Goal: Task Accomplishment & Management: Manage account settings

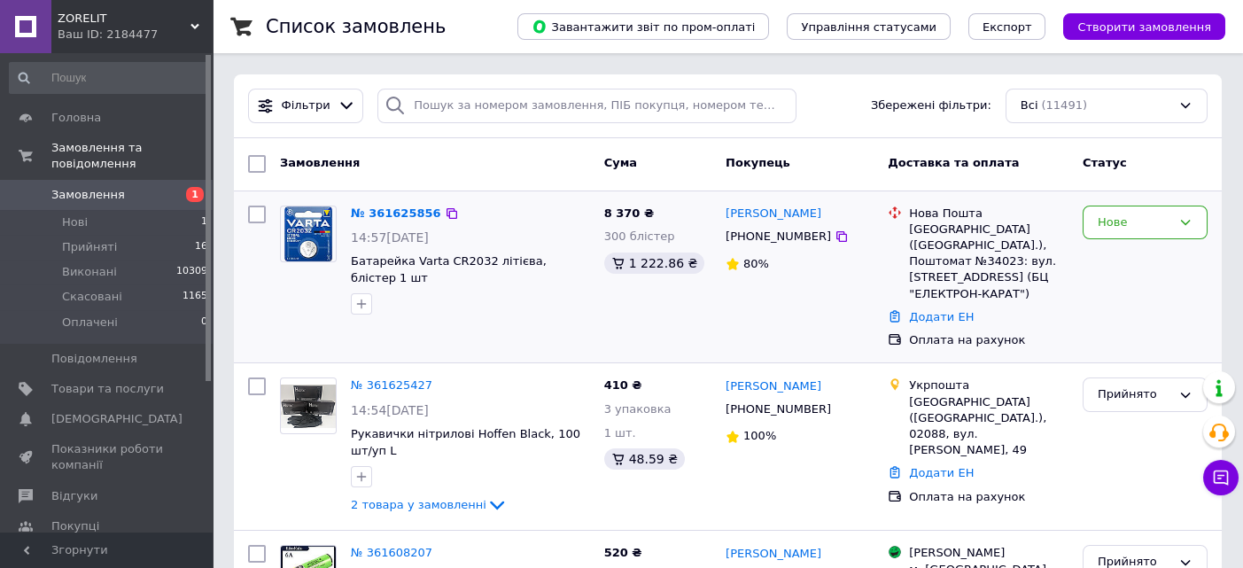
click at [312, 236] on img at bounding box center [308, 233] width 48 height 55
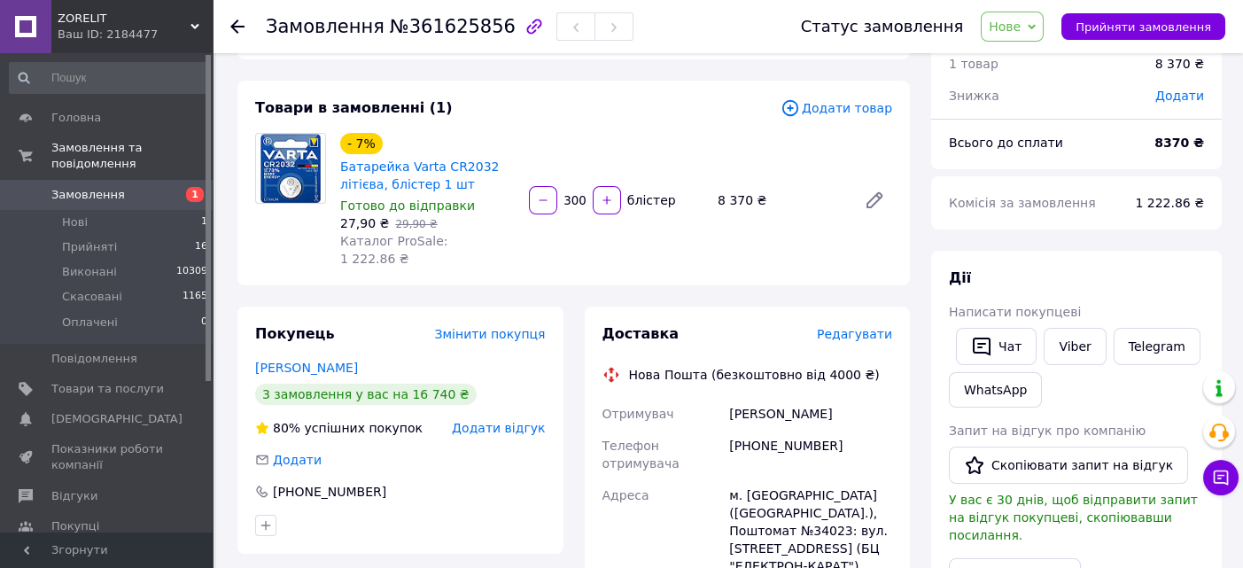
scroll to position [118, 0]
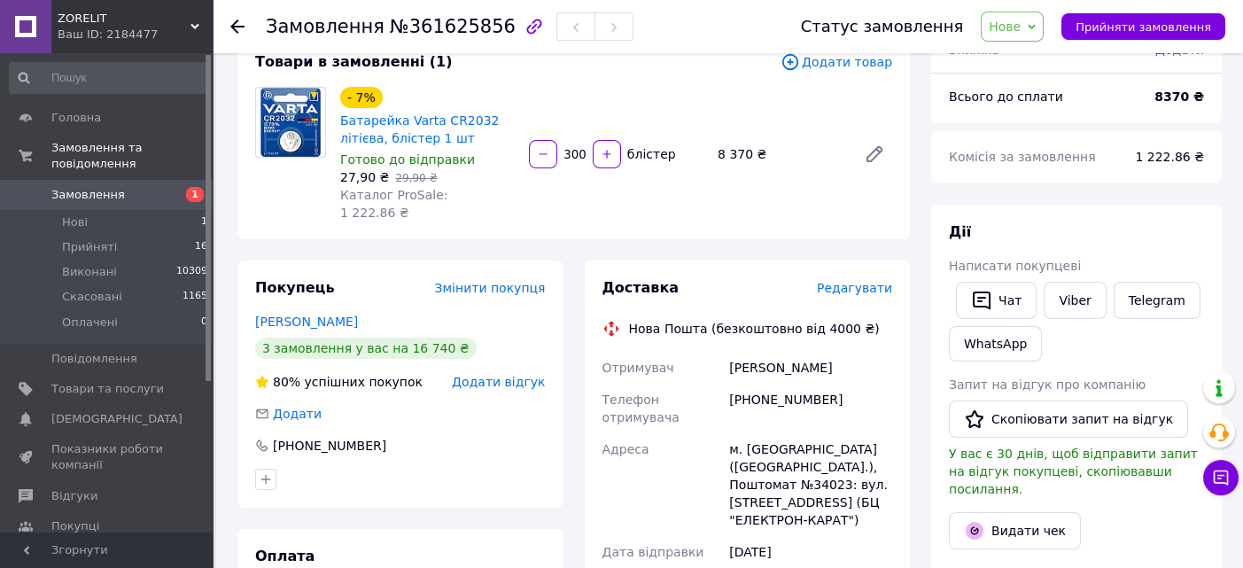
click at [237, 23] on icon at bounding box center [237, 26] width 14 height 14
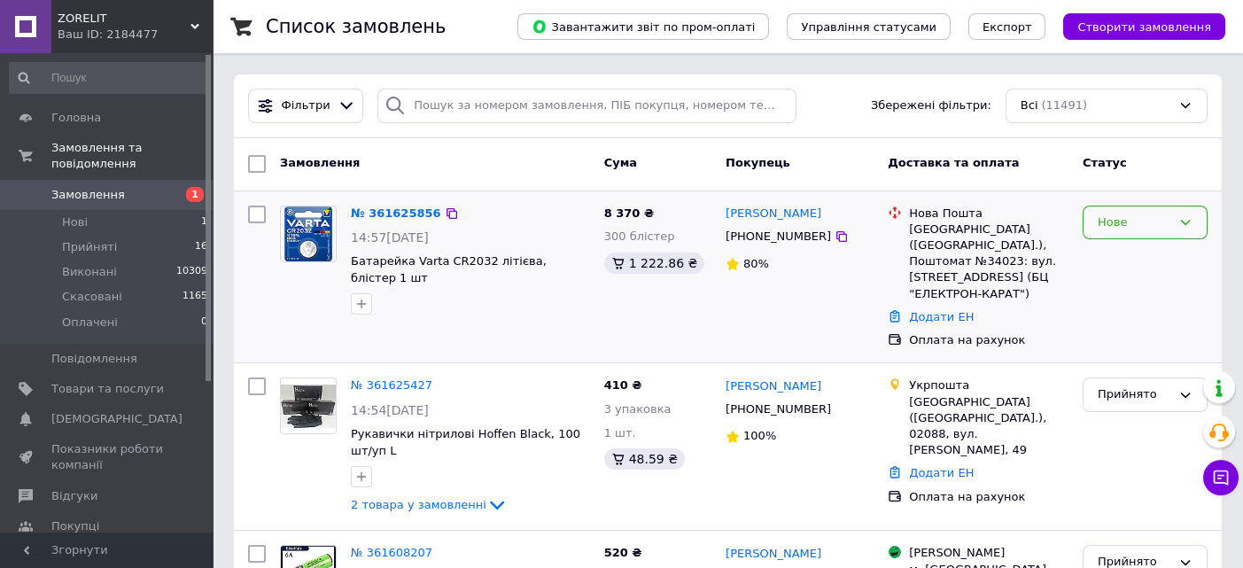
click at [1189, 226] on icon at bounding box center [1185, 222] width 14 height 14
click at [1121, 253] on li "Прийнято" at bounding box center [1145, 259] width 123 height 33
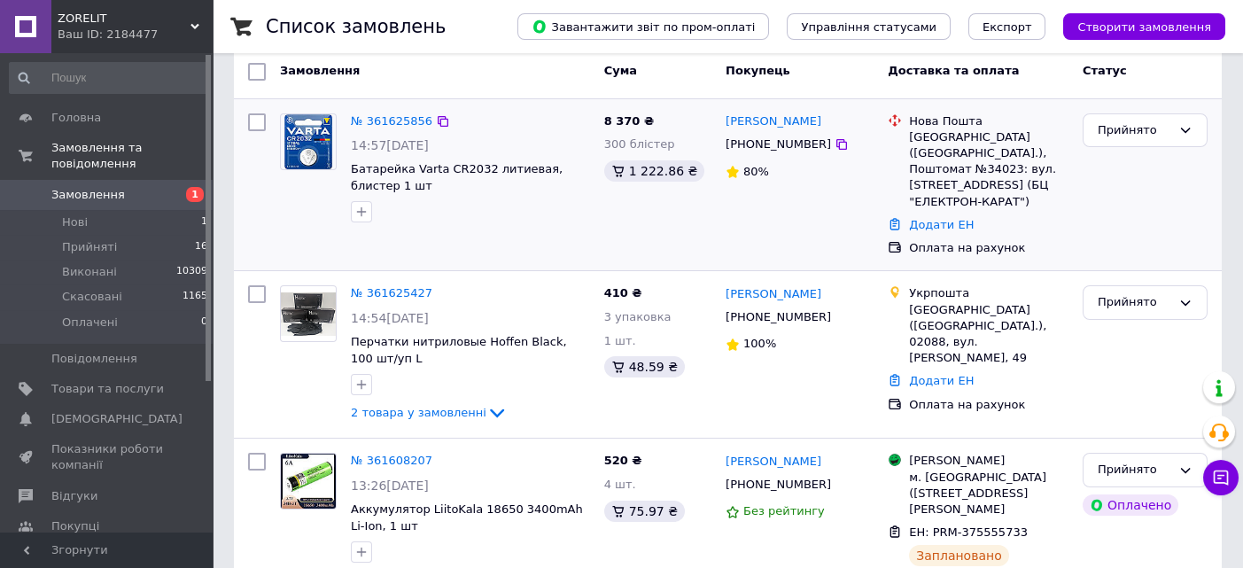
scroll to position [118, 0]
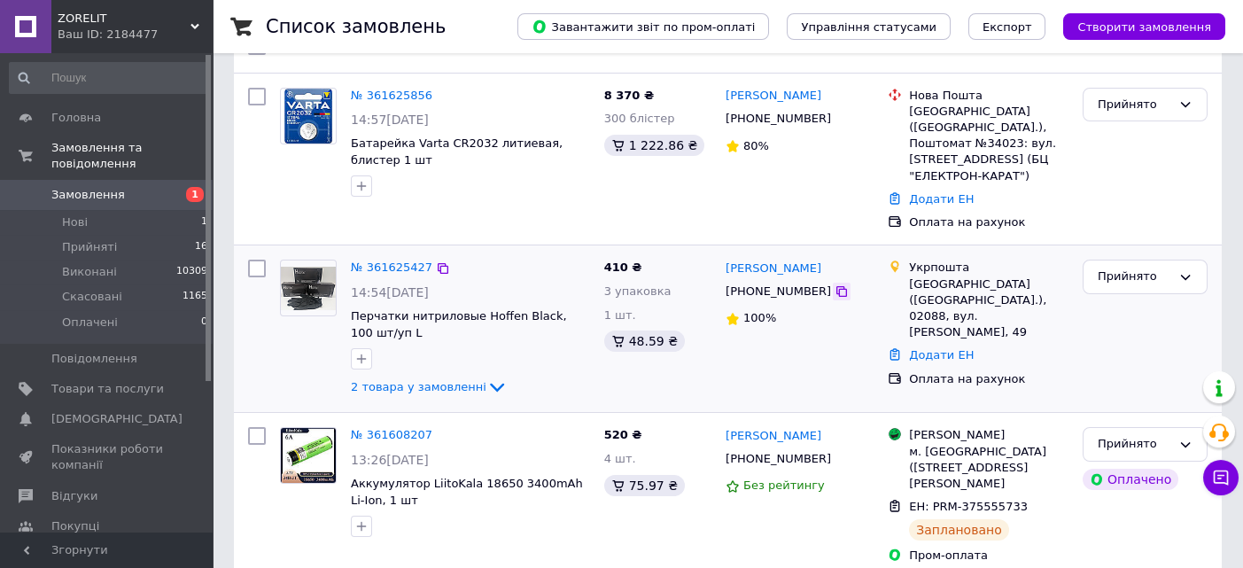
click at [835, 284] on icon at bounding box center [842, 291] width 14 height 14
click at [316, 268] on img at bounding box center [308, 288] width 55 height 43
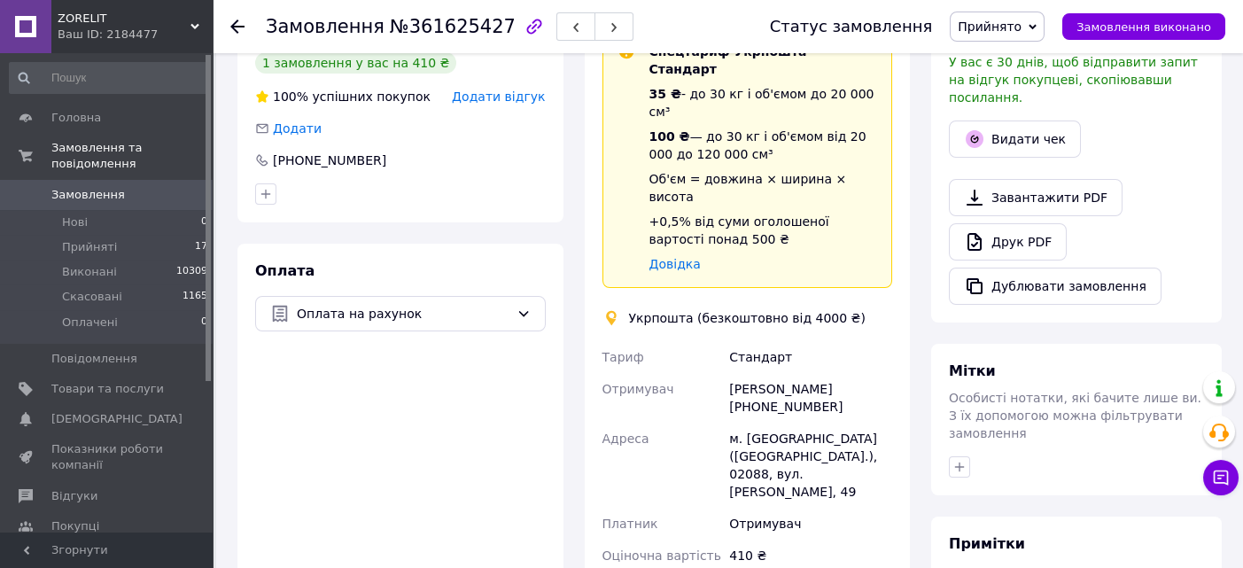
scroll to position [590, 0]
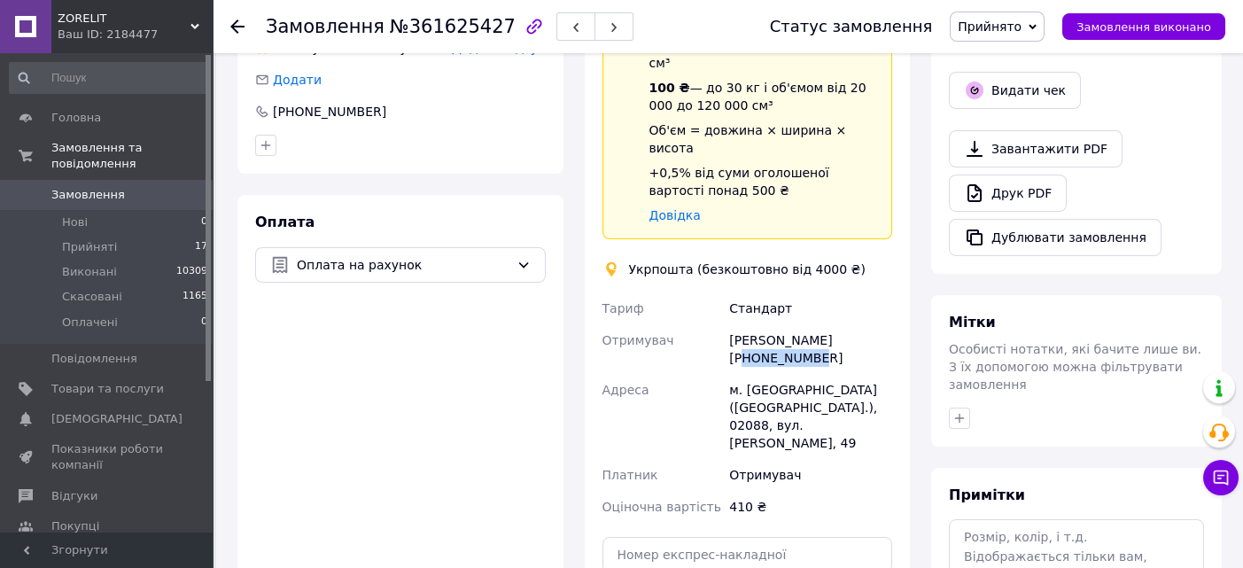
drag, startPoint x: 750, startPoint y: 304, endPoint x: 831, endPoint y: 307, distance: 80.7
click at [831, 324] on div "[PERSON_NAME] [PHONE_NUMBER]" at bounding box center [811, 349] width 170 height 50
copy div "0632567227"
drag, startPoint x: 729, startPoint y: 339, endPoint x: 761, endPoint y: 348, distance: 33.1
click at [761, 374] on div "м. [GEOGRAPHIC_DATA] ([GEOGRAPHIC_DATA].), 02088, вул. [PERSON_NAME], 49" at bounding box center [811, 416] width 170 height 85
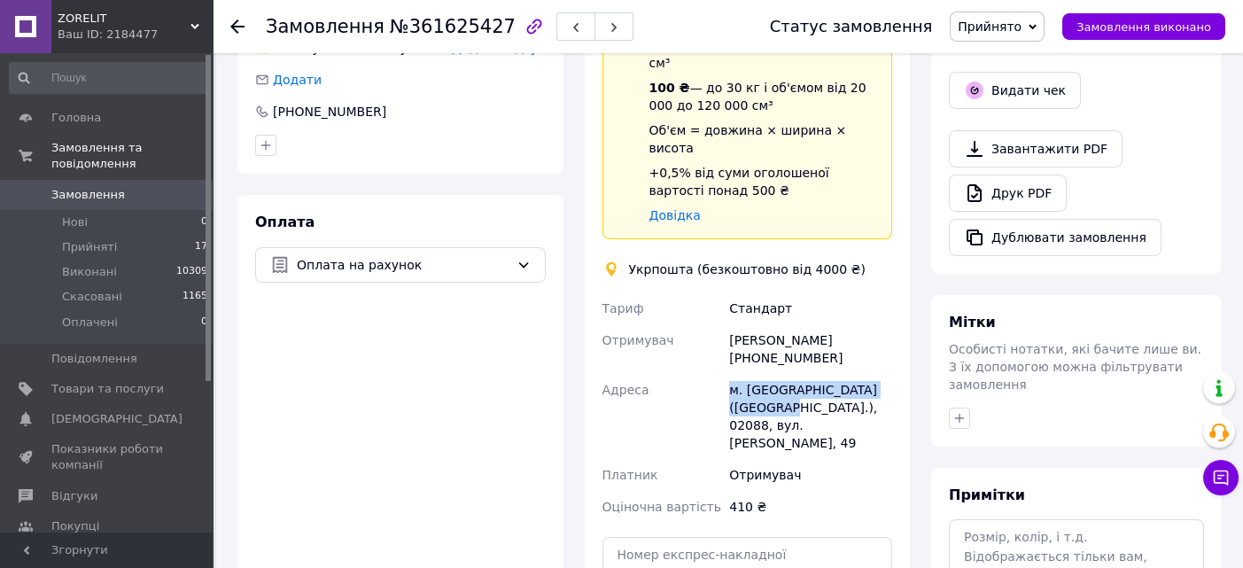
copy div "м. Київ (Київська обл.), 02088"
click at [327, 426] on div "Оплата Оплата на рахунок" at bounding box center [400, 453] width 326 height 517
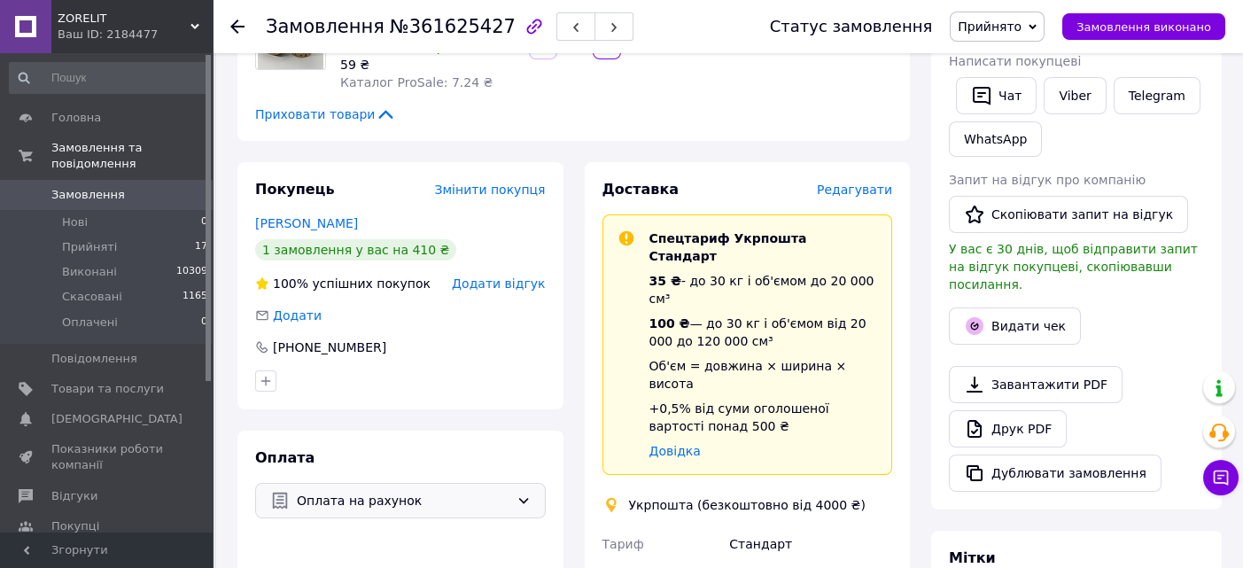
scroll to position [236, 0]
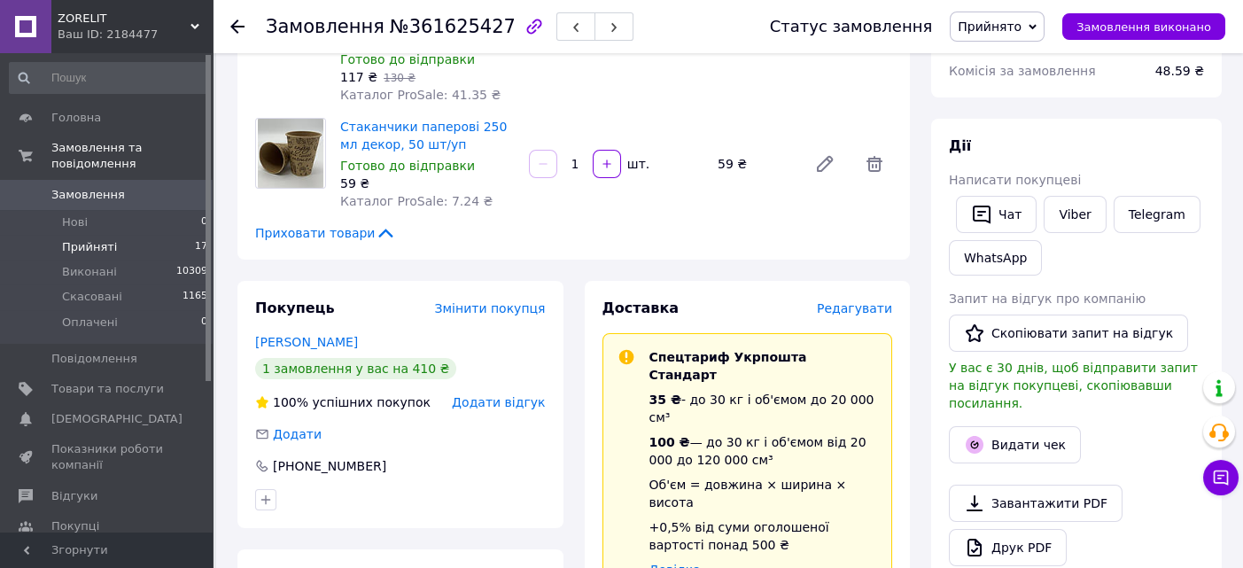
click at [74, 239] on span "Прийняті" at bounding box center [89, 247] width 55 height 16
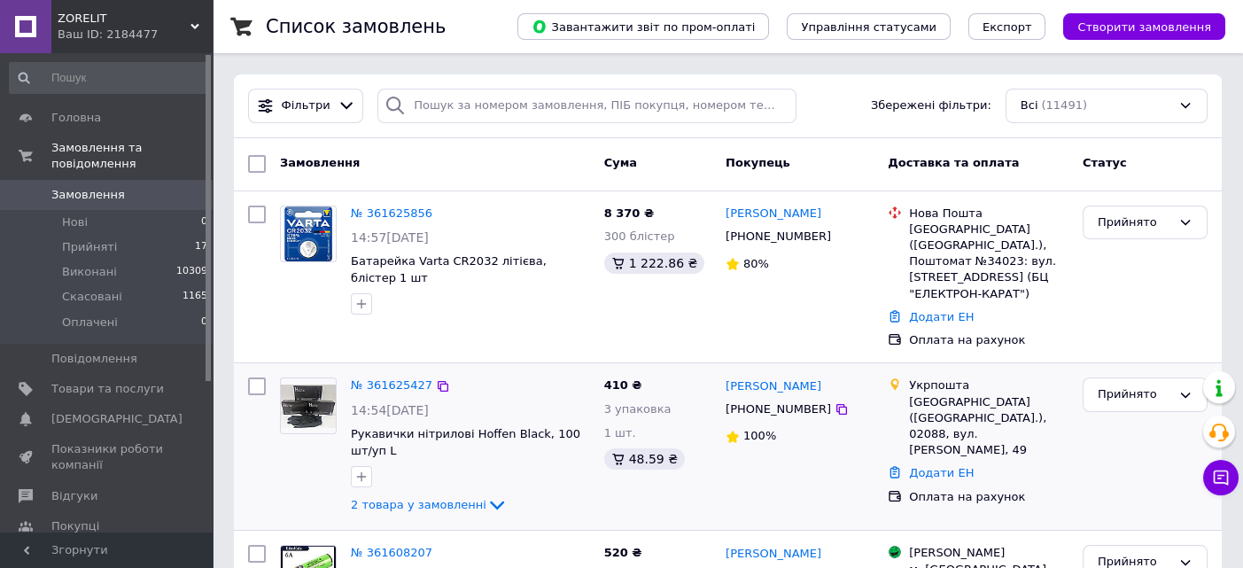
click at [327, 386] on img at bounding box center [308, 406] width 55 height 43
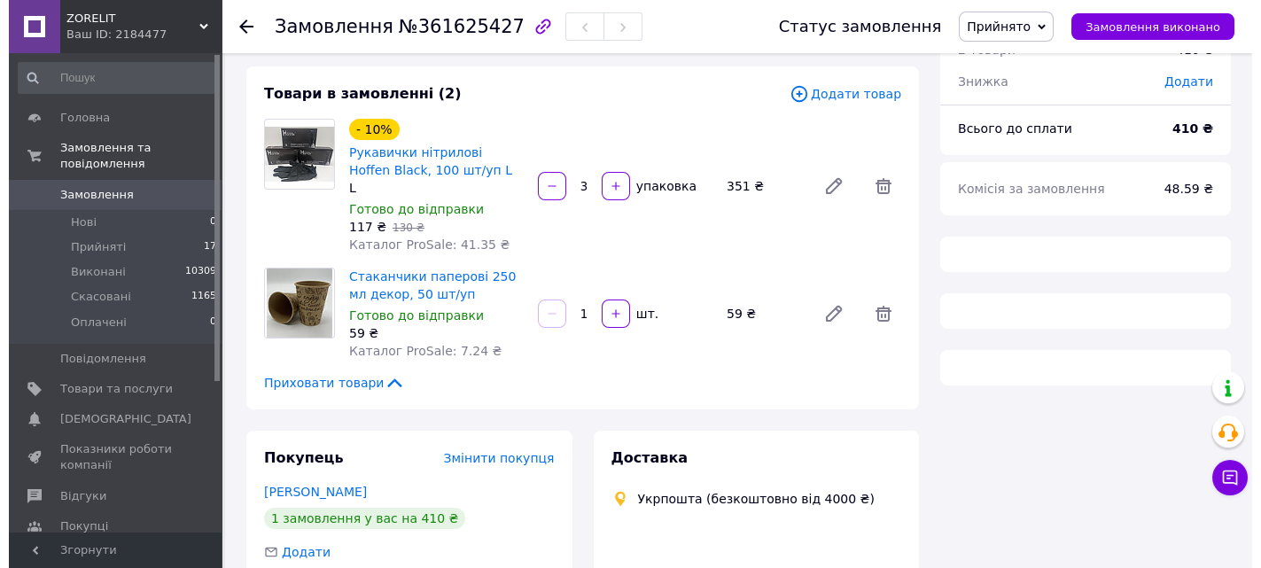
scroll to position [118, 0]
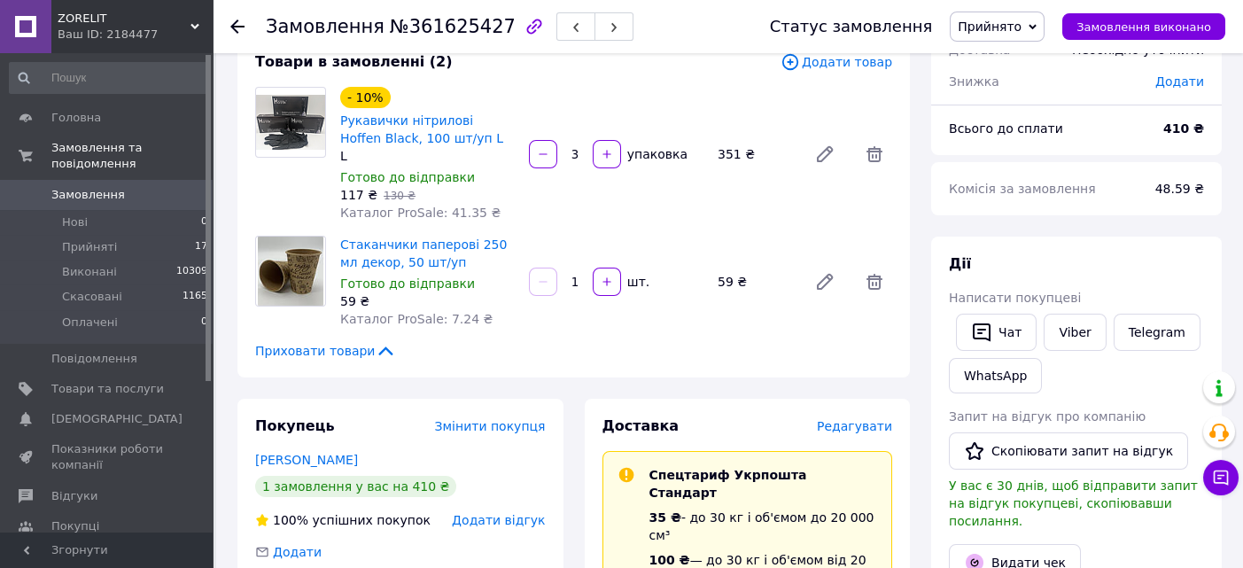
click at [879, 424] on span "Редагувати" at bounding box center [854, 426] width 75 height 14
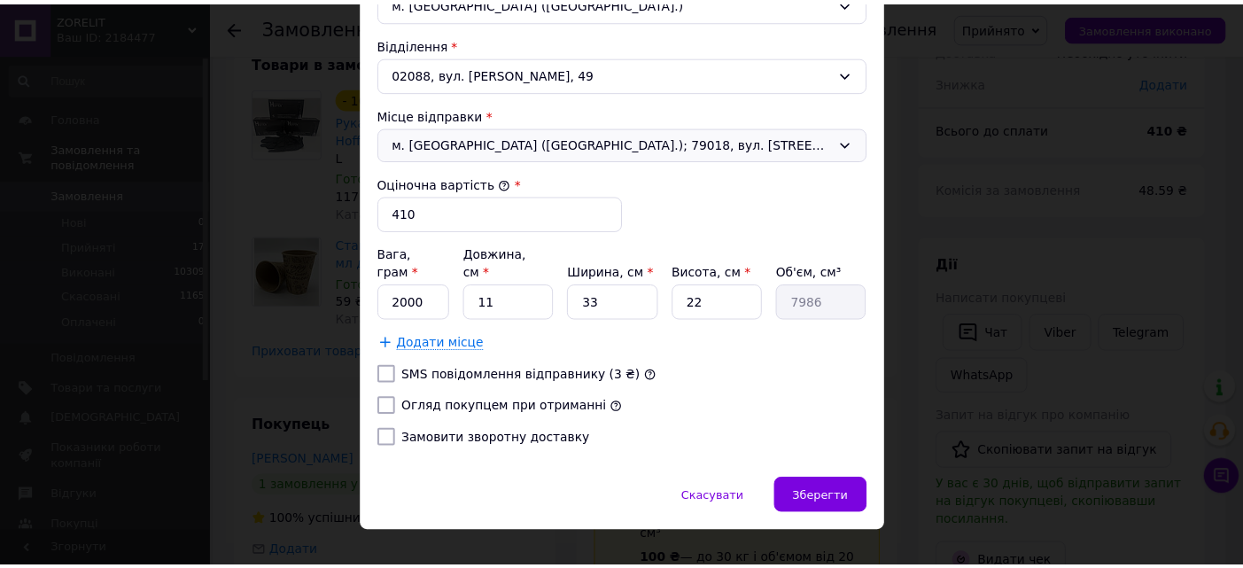
scroll to position [598, 0]
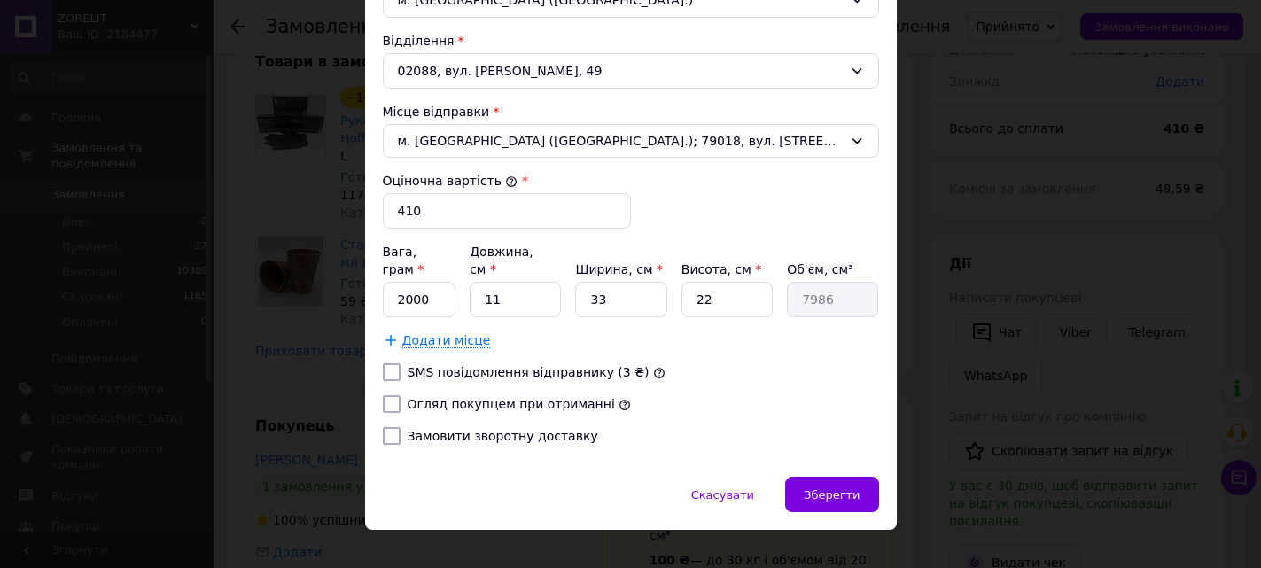
click at [389, 363] on input "SMS повідомлення відправнику (3 ₴)" at bounding box center [392, 372] width 18 height 18
checkbox input "true"
drag, startPoint x: 498, startPoint y: 278, endPoint x: 471, endPoint y: 277, distance: 26.6
click at [470, 282] on input "11" at bounding box center [515, 299] width 91 height 35
type input "2"
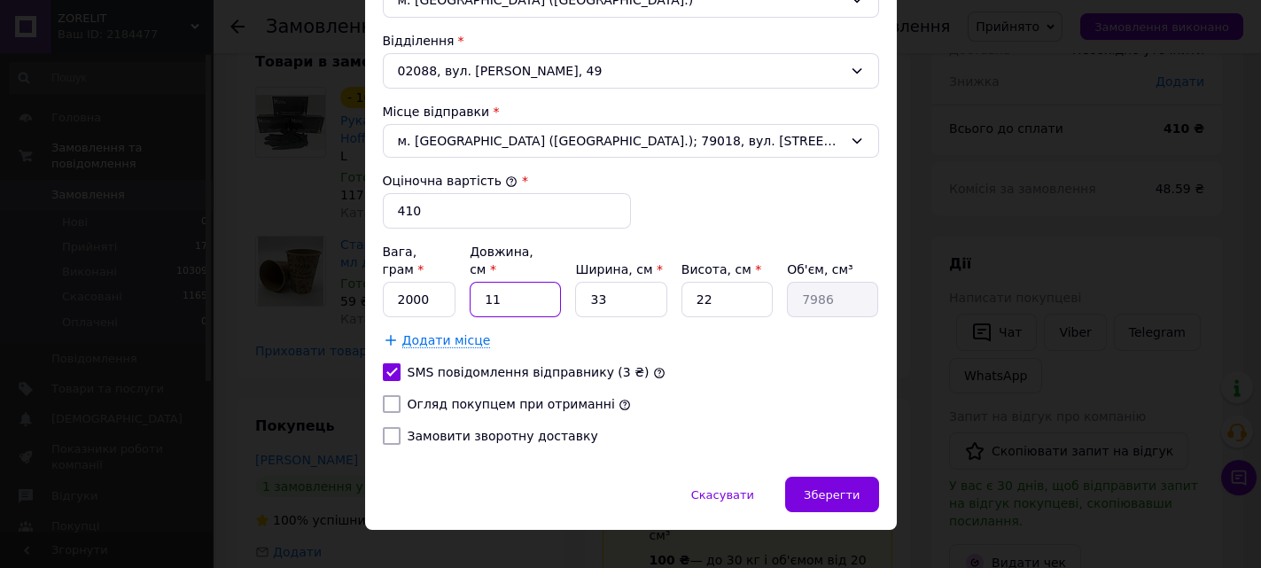
type input "1452"
type input "20"
type input "14520"
type input "20"
drag, startPoint x: 611, startPoint y: 274, endPoint x: 532, endPoint y: 275, distance: 79.7
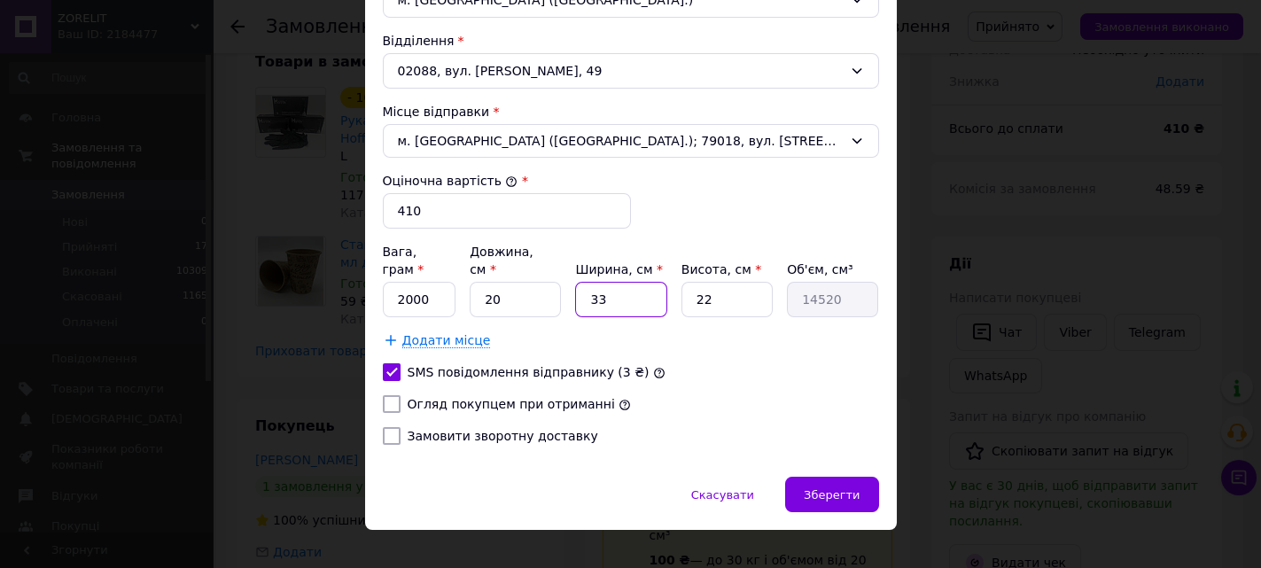
click at [549, 274] on div "Вага, грам * 2000 Довжина, см * 20 Ширина, см * 33 Висота, см * 22 Об'єм, см³ 1…" at bounding box center [631, 280] width 496 height 74
type input "2"
type input "880"
type input "20"
type input "8800"
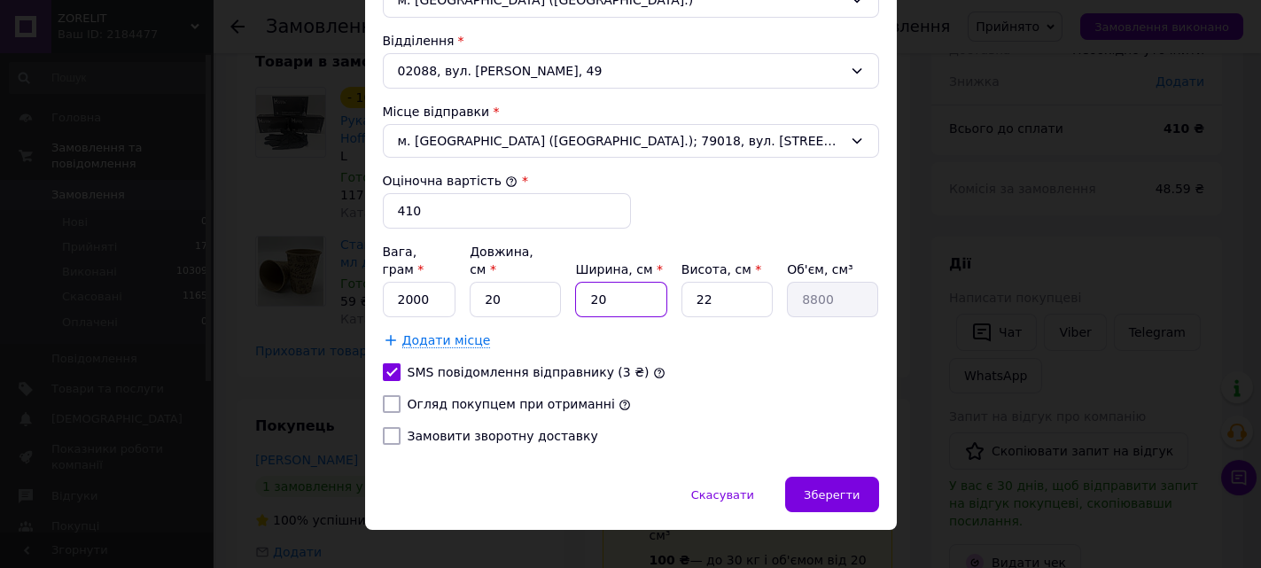
type input "20"
click at [669, 276] on div "Вага, грам * 2000 Довжина, см * 20 Ширина, см * 20 Висота, см * 22 Об'єм, см³ 8…" at bounding box center [631, 280] width 496 height 74
type input "2"
type input "800"
type input "20"
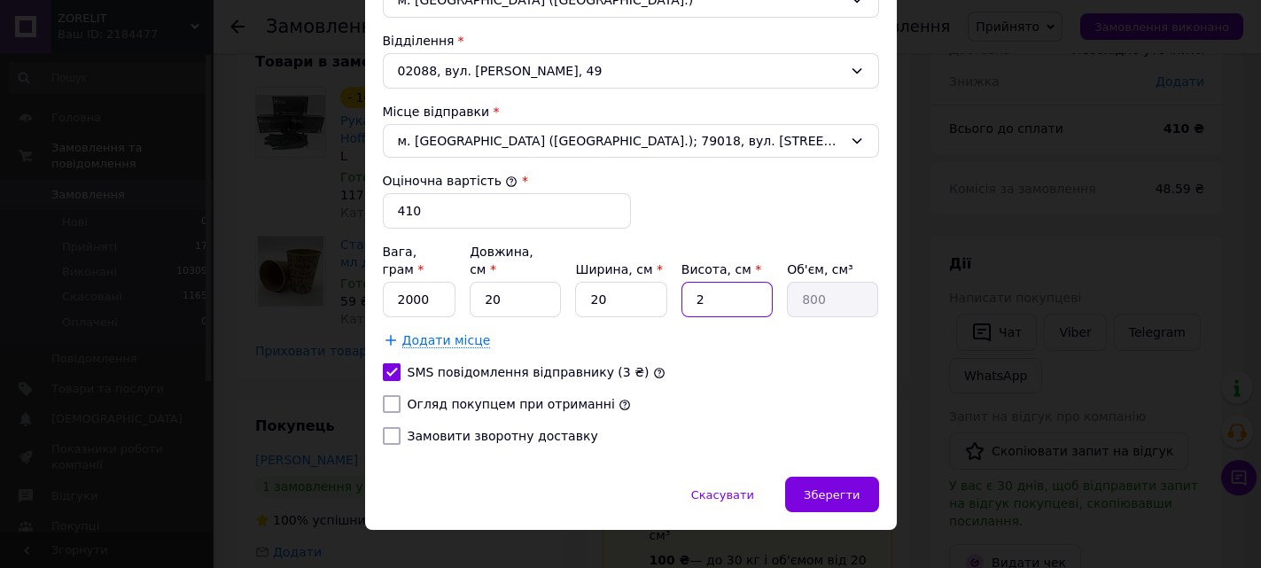
type input "8000"
type input "20"
click at [815, 488] on span "Зберегти" at bounding box center [832, 494] width 56 height 13
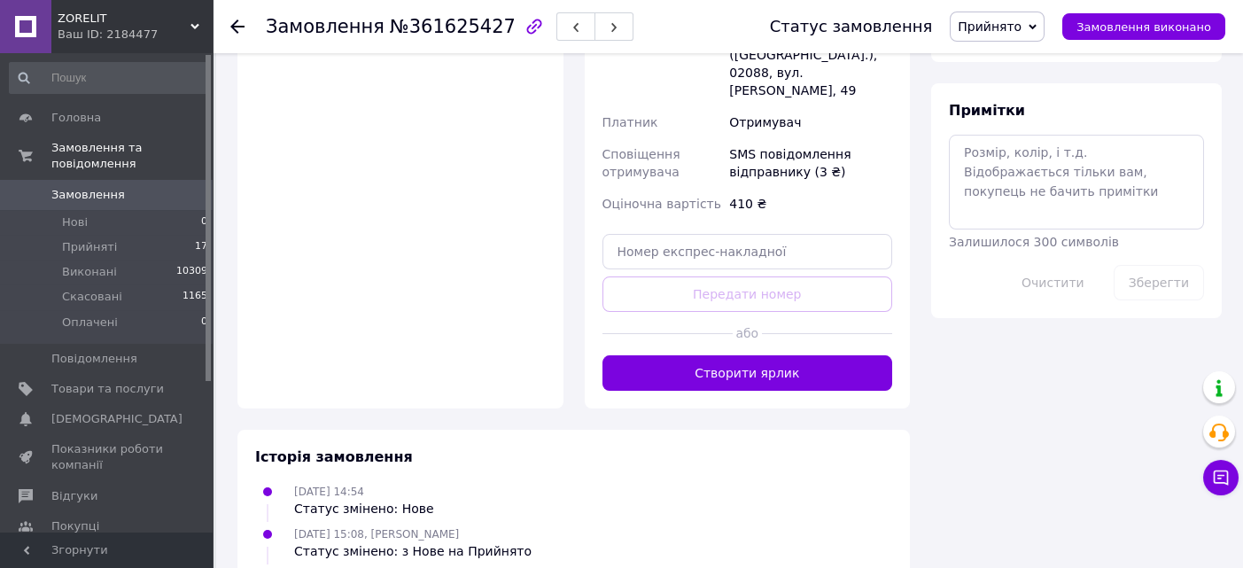
scroll to position [944, 0]
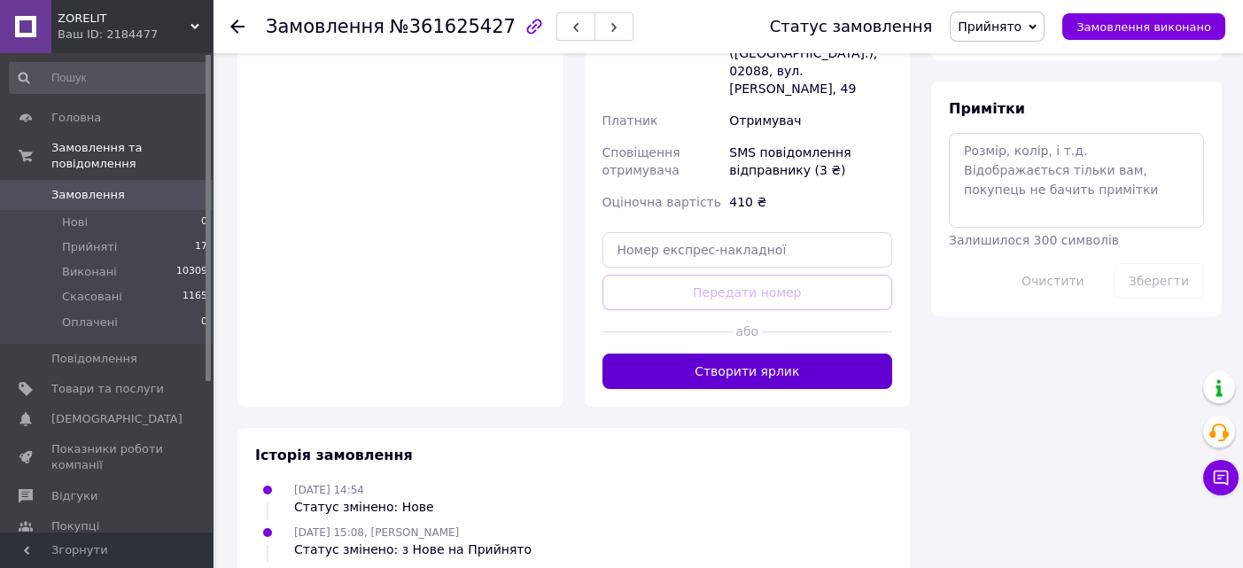
click at [703, 354] on button "Створити ярлик" at bounding box center [747, 371] width 291 height 35
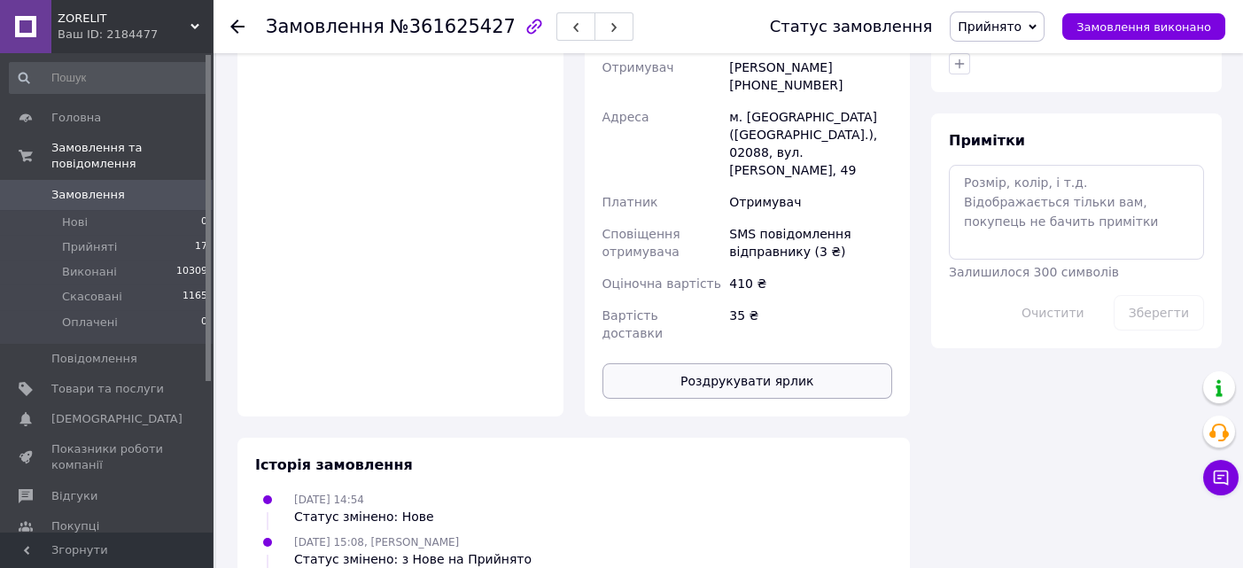
click at [739, 363] on button "Роздрукувати ярлик" at bounding box center [747, 380] width 291 height 35
click at [106, 239] on span "Прийняті" at bounding box center [89, 247] width 55 height 16
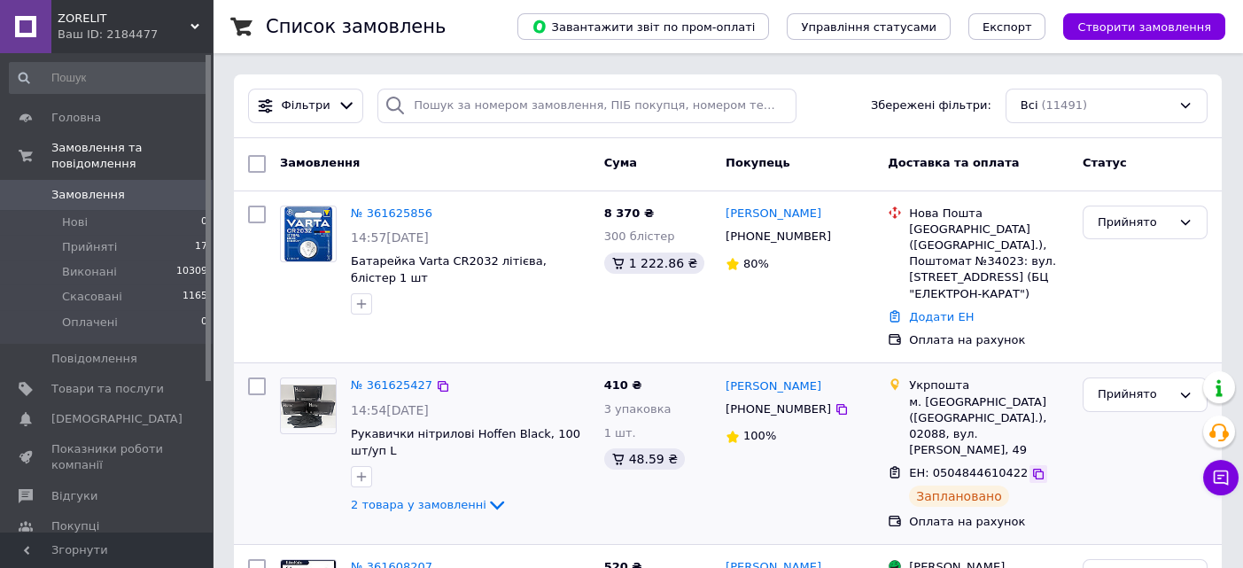
click at [1033, 469] on icon at bounding box center [1038, 474] width 11 height 11
click at [78, 239] on span "Прийняті" at bounding box center [89, 247] width 55 height 16
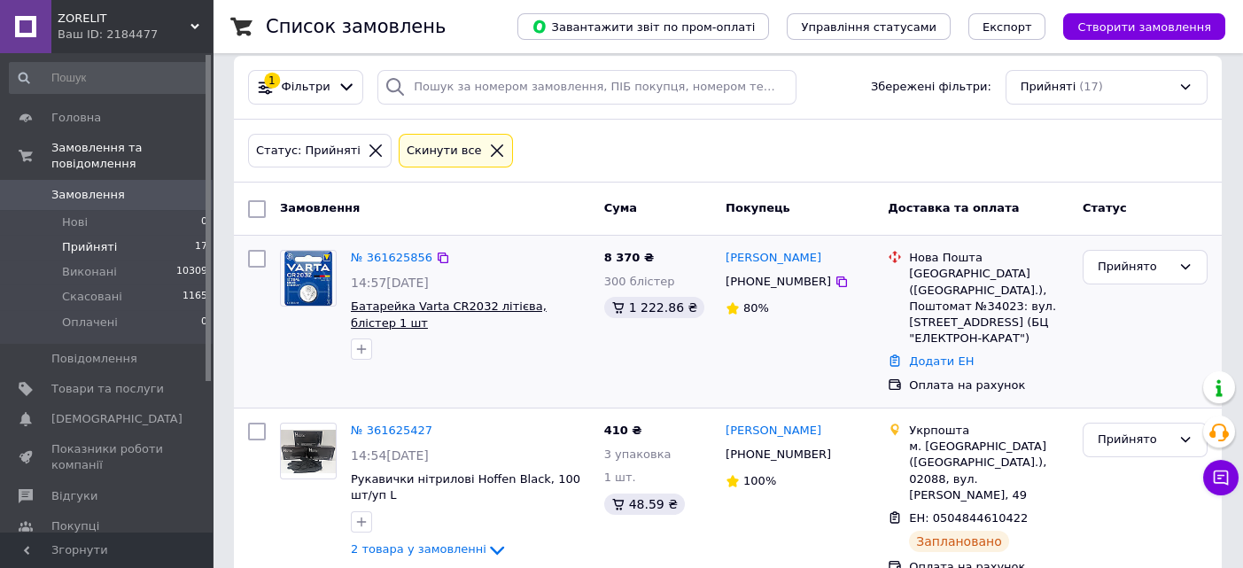
scroll to position [118, 0]
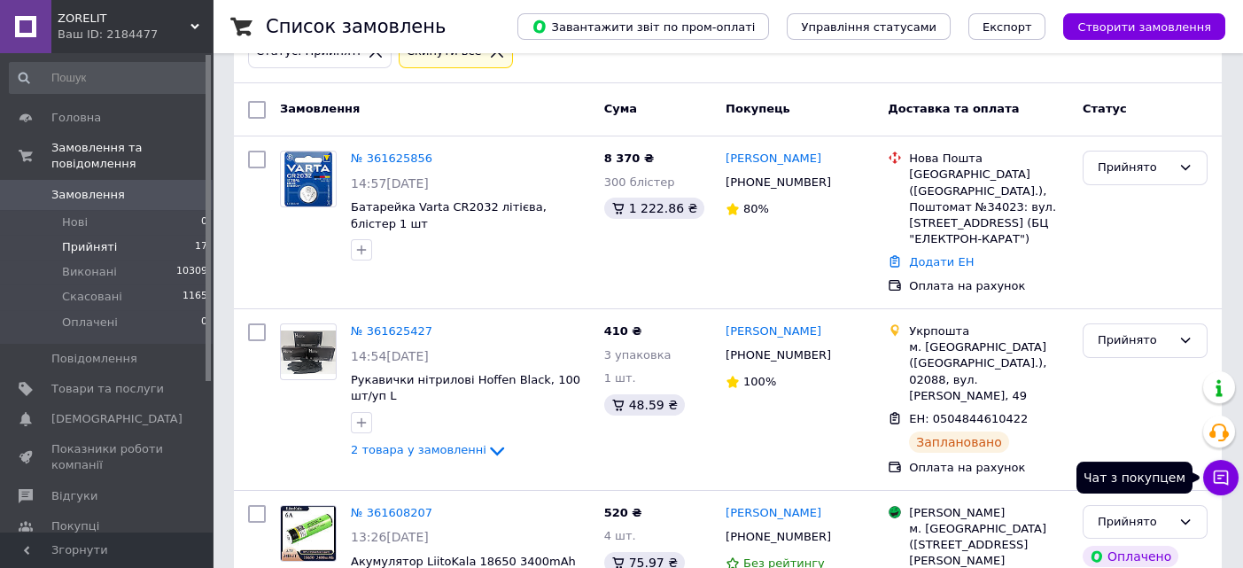
click at [1231, 480] on button "Чат з покупцем" at bounding box center [1220, 477] width 35 height 35
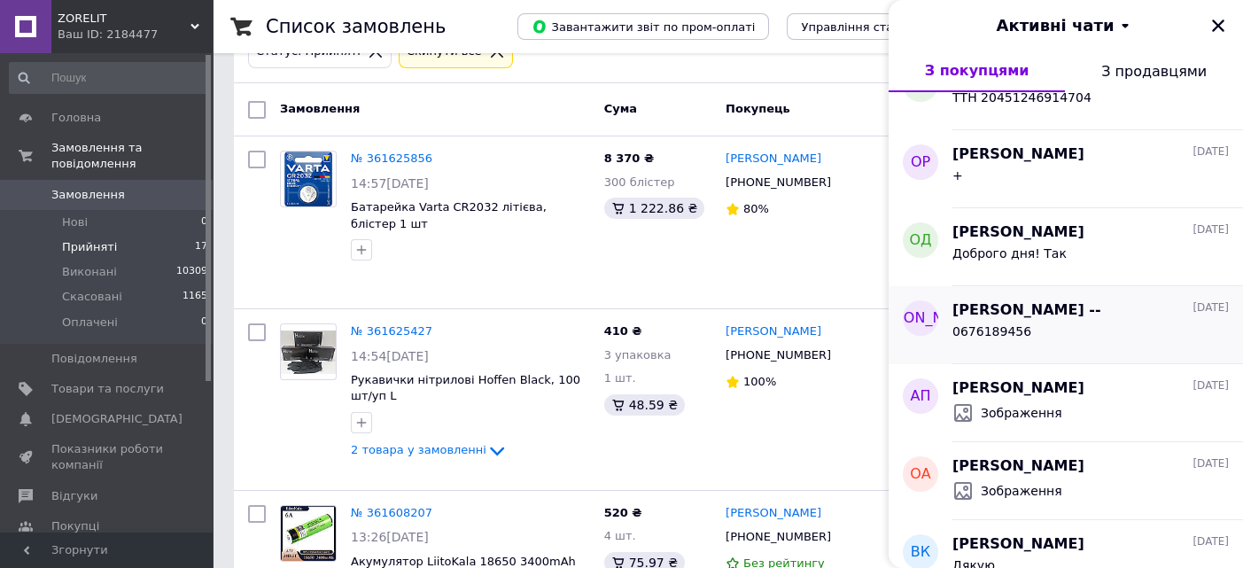
click at [1055, 334] on div "0676189456" at bounding box center [1090, 335] width 276 height 28
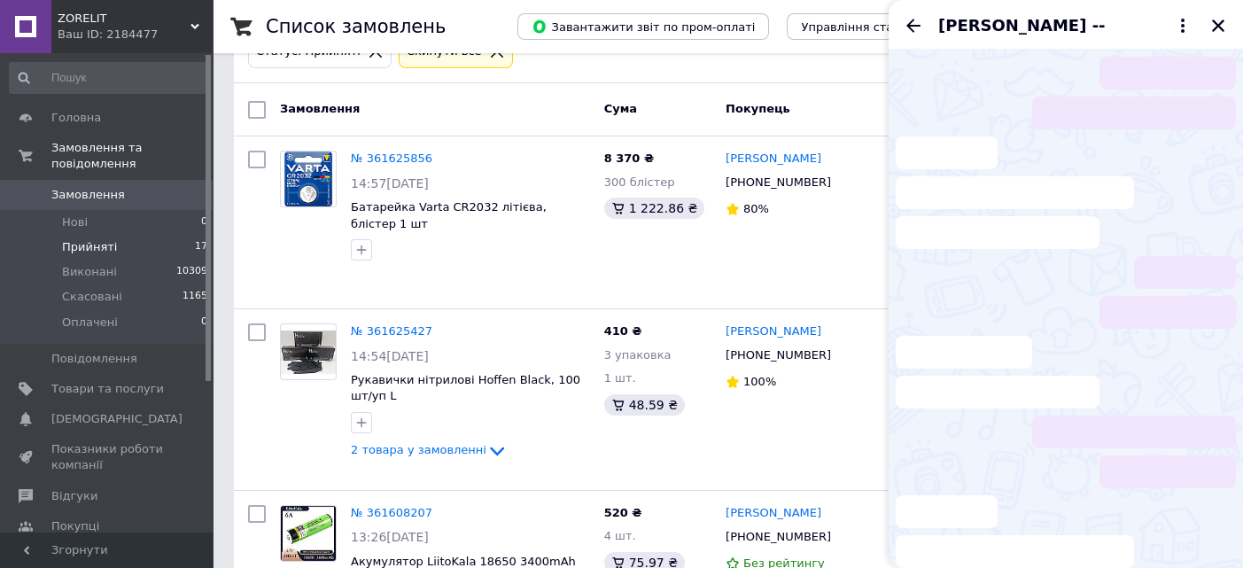
scroll to position [57, 0]
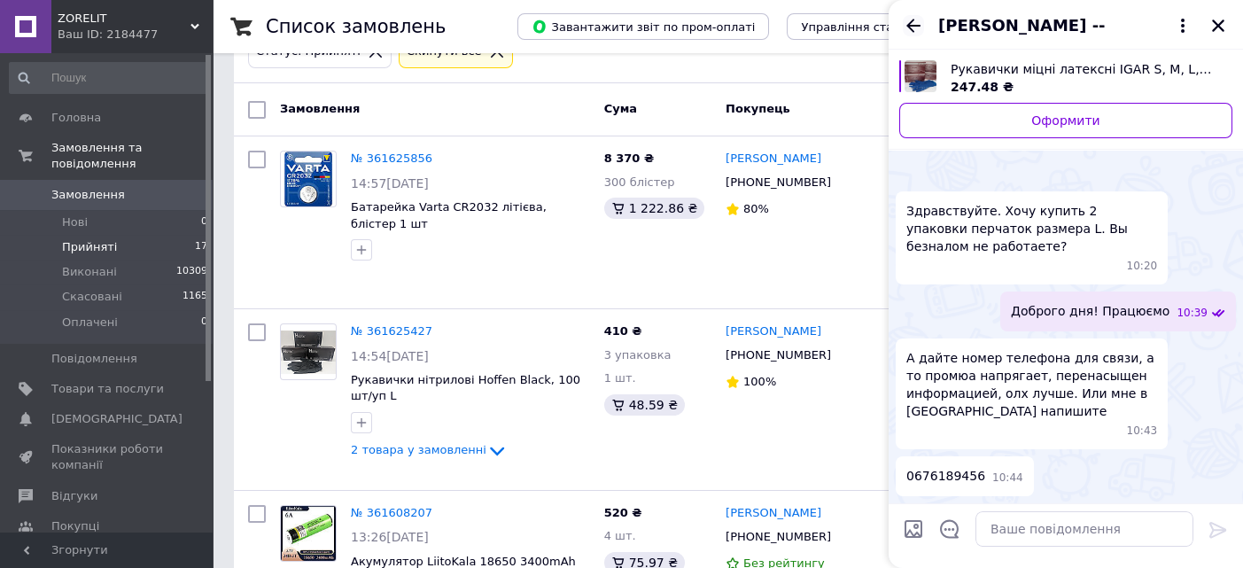
click at [913, 25] on icon "Назад" at bounding box center [913, 25] width 14 height 13
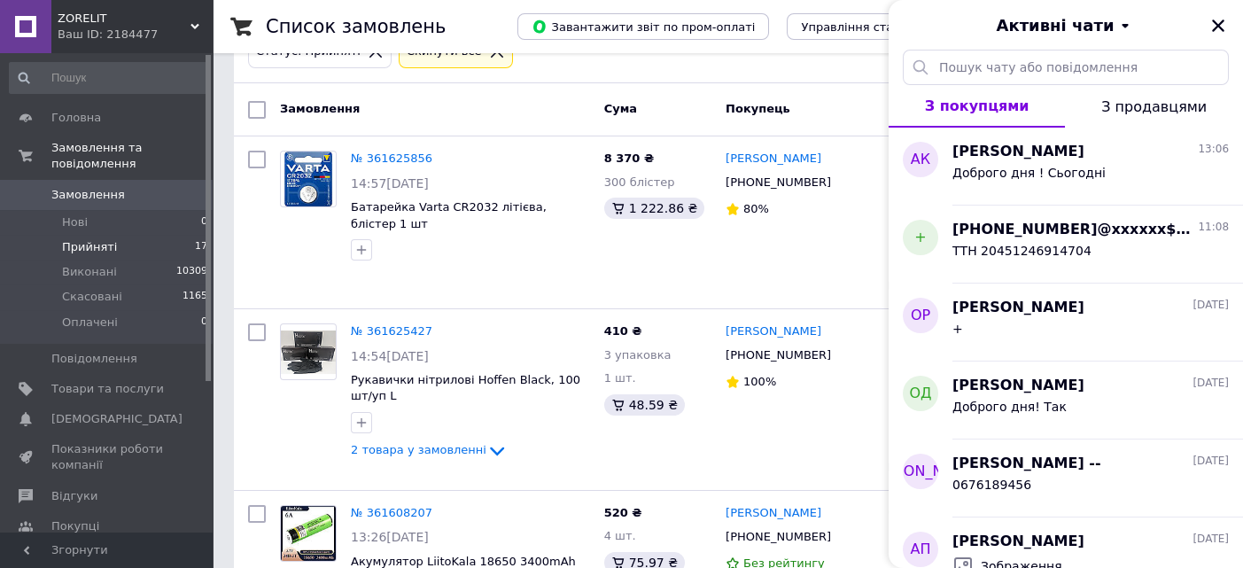
click at [80, 239] on span "Прийняті" at bounding box center [89, 247] width 55 height 16
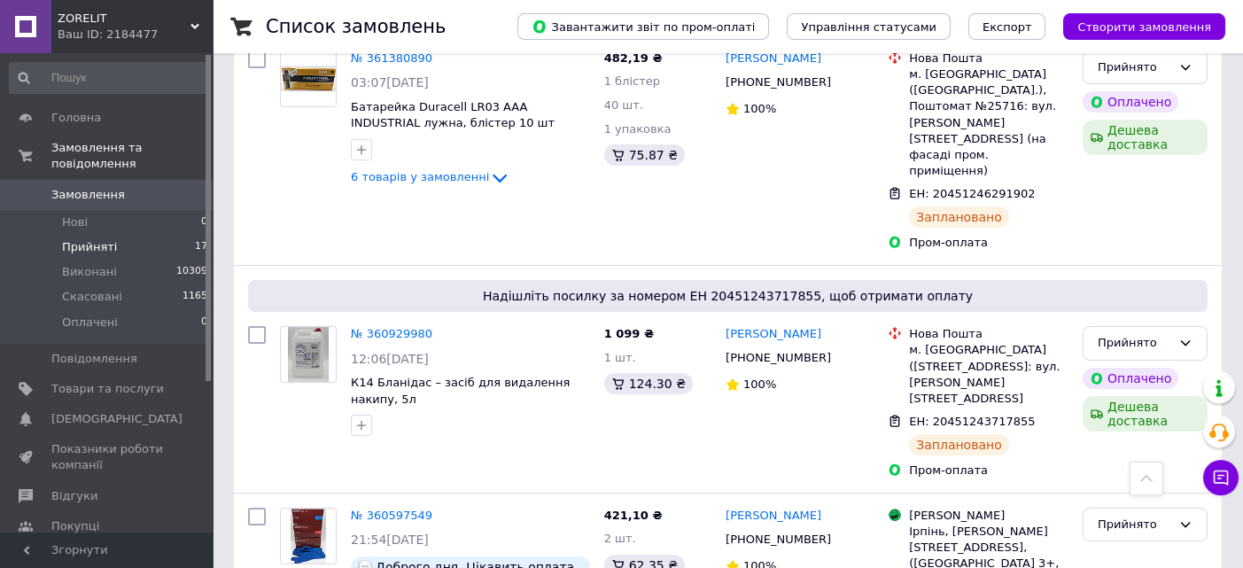
scroll to position [2962, 0]
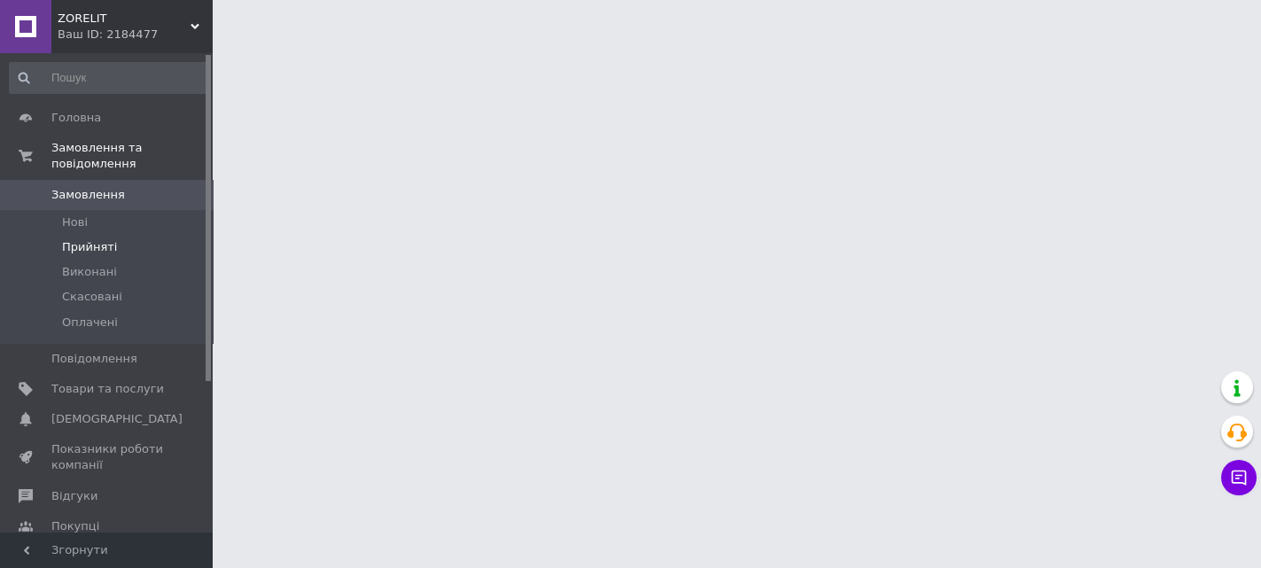
click at [98, 239] on span "Прийняті" at bounding box center [89, 247] width 55 height 16
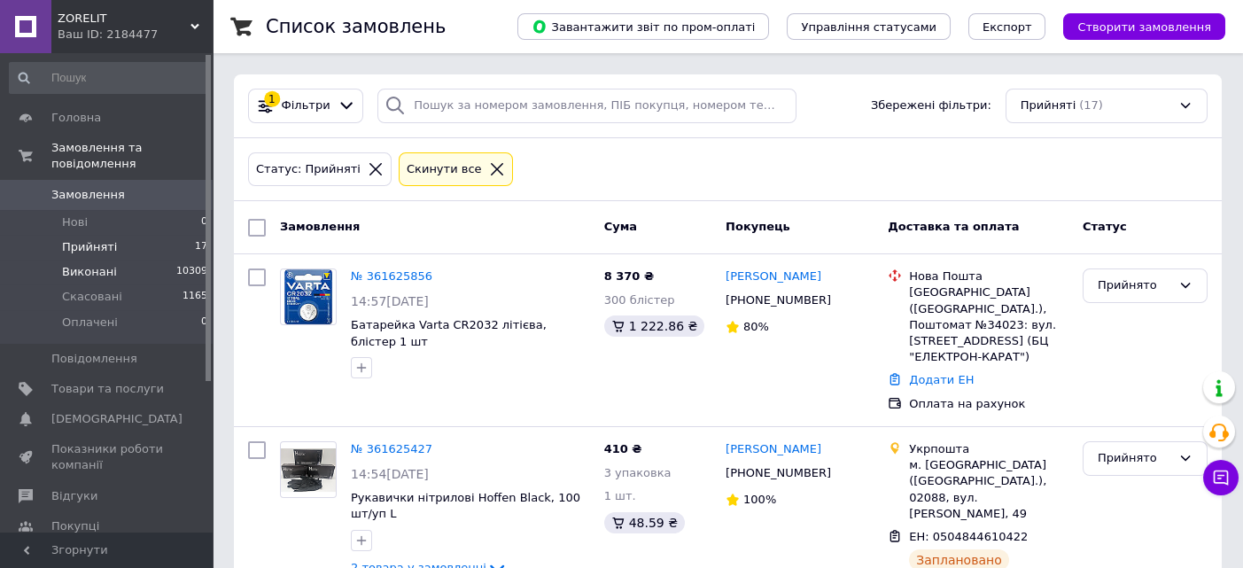
click at [105, 264] on span "Виконані" at bounding box center [89, 272] width 55 height 16
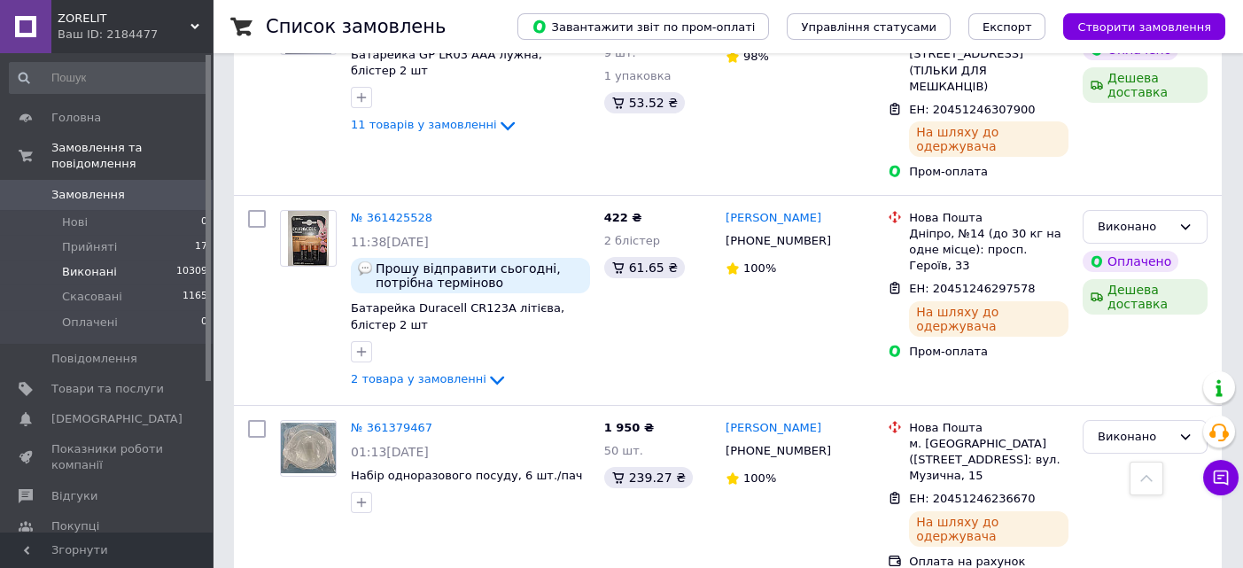
scroll to position [709, 0]
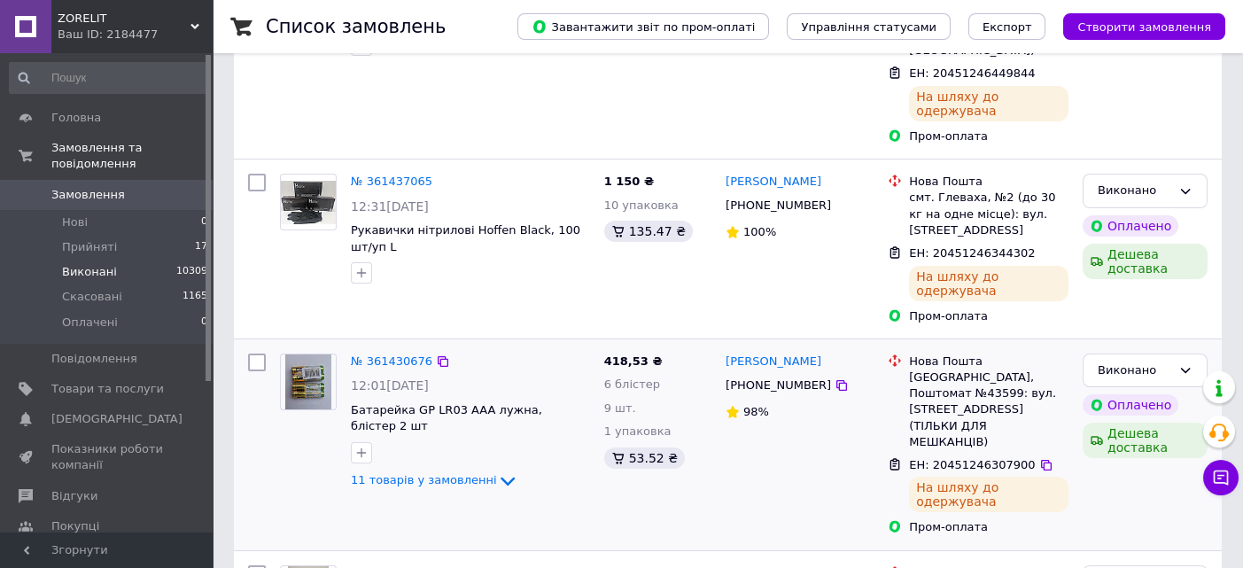
scroll to position [354, 0]
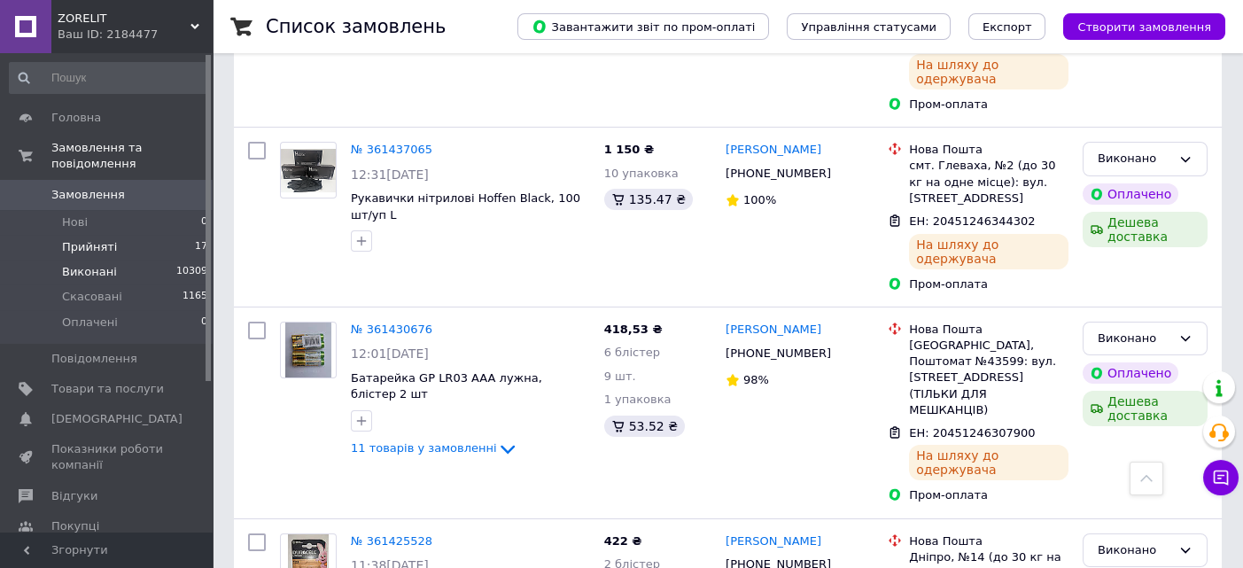
click at [95, 239] on span "Прийняті" at bounding box center [89, 247] width 55 height 16
